Goal: Task Accomplishment & Management: Manage account settings

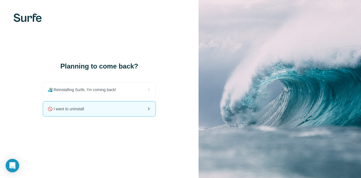
click at [127, 106] on div "🚫 I want to uninstall" at bounding box center [99, 108] width 112 height 15
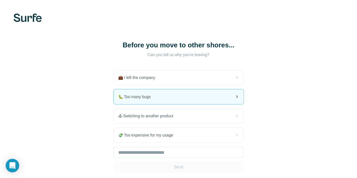
click at [131, 96] on div "🐛 Too many bugs" at bounding box center [179, 96] width 130 height 15
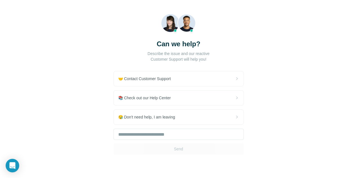
scroll to position [44, 0]
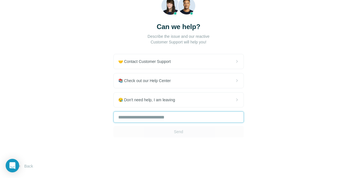
click at [113, 118] on input "text" at bounding box center [178, 116] width 130 height 11
type input "*"
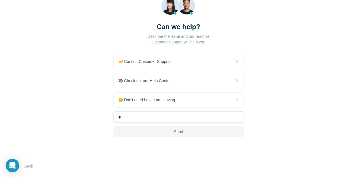
click at [113, 134] on button "Send" at bounding box center [178, 131] width 130 height 11
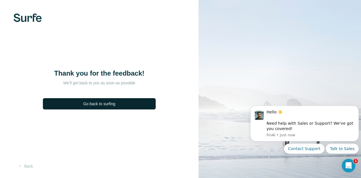
click at [112, 103] on span "Go back to surfing" at bounding box center [99, 104] width 32 height 6
